Goal: Transaction & Acquisition: Purchase product/service

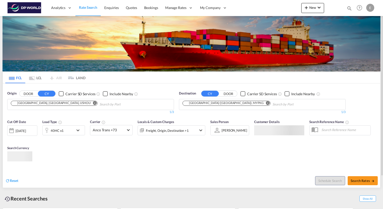
click at [99, 106] on input "Chips input." at bounding box center [123, 104] width 48 height 8
click at [93, 103] on md-icon "Remove" at bounding box center [95, 103] width 4 height 4
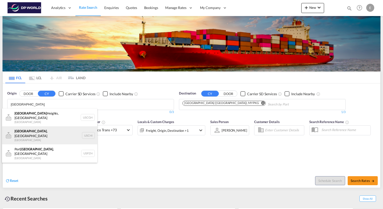
type input "[GEOGRAPHIC_DATA]"
click at [36, 128] on div "[GEOGRAPHIC_DATA] , IL United States USCHI" at bounding box center [49, 135] width 95 height 18
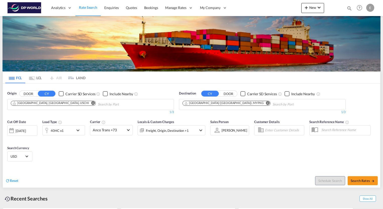
click at [266, 102] on md-icon "Remove" at bounding box center [268, 103] width 4 height 4
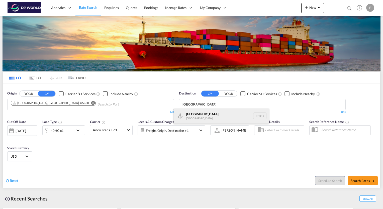
type input "[GEOGRAPHIC_DATA]"
click at [206, 116] on div "Yokohama [GEOGRAPHIC_DATA] JPYOK" at bounding box center [221, 116] width 95 height 15
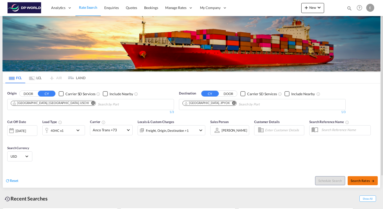
click at [364, 179] on span "Search Rates" at bounding box center [363, 181] width 24 height 4
type input "USCHI to JPYOK / [DATE]"
